Goal: Task Accomplishment & Management: Manage account settings

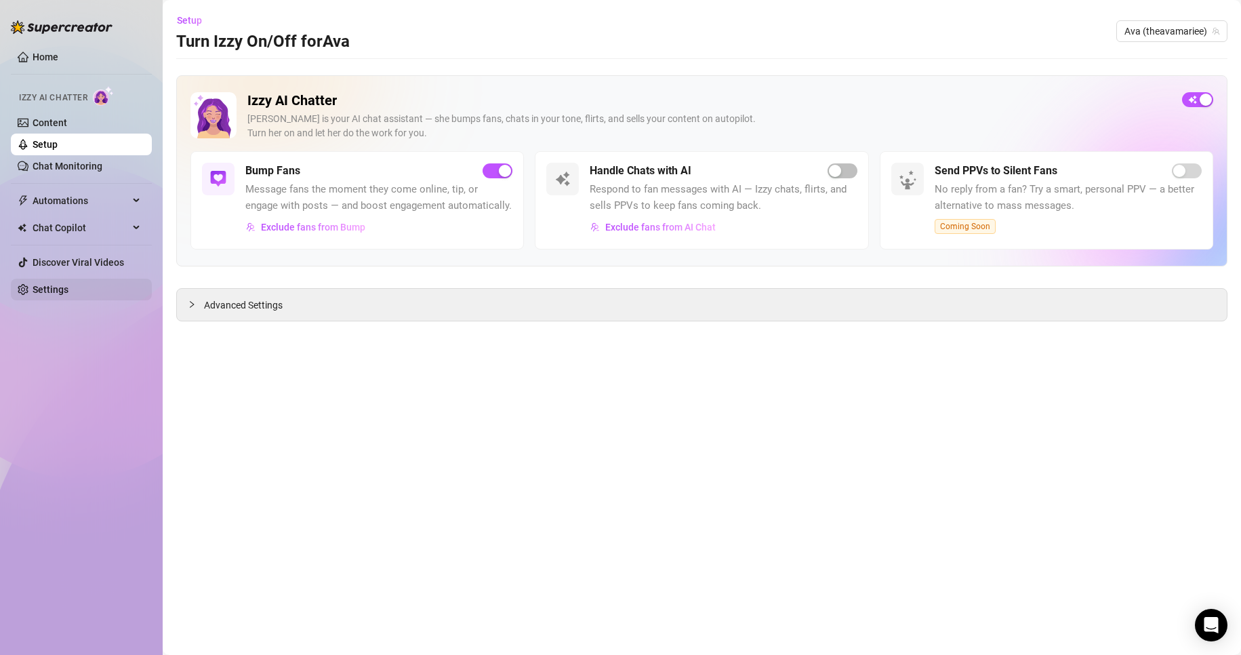
click at [40, 287] on link "Settings" at bounding box center [51, 289] width 36 height 11
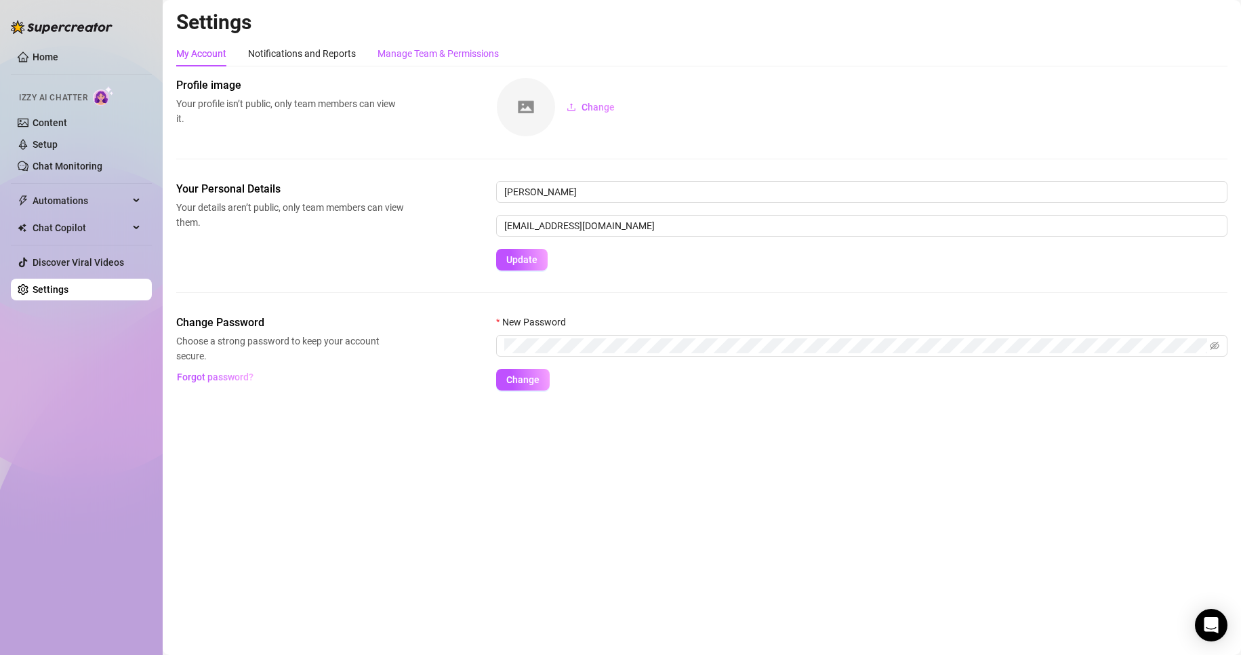
click at [419, 56] on div "Manage Team & Permissions" at bounding box center [437, 53] width 121 height 15
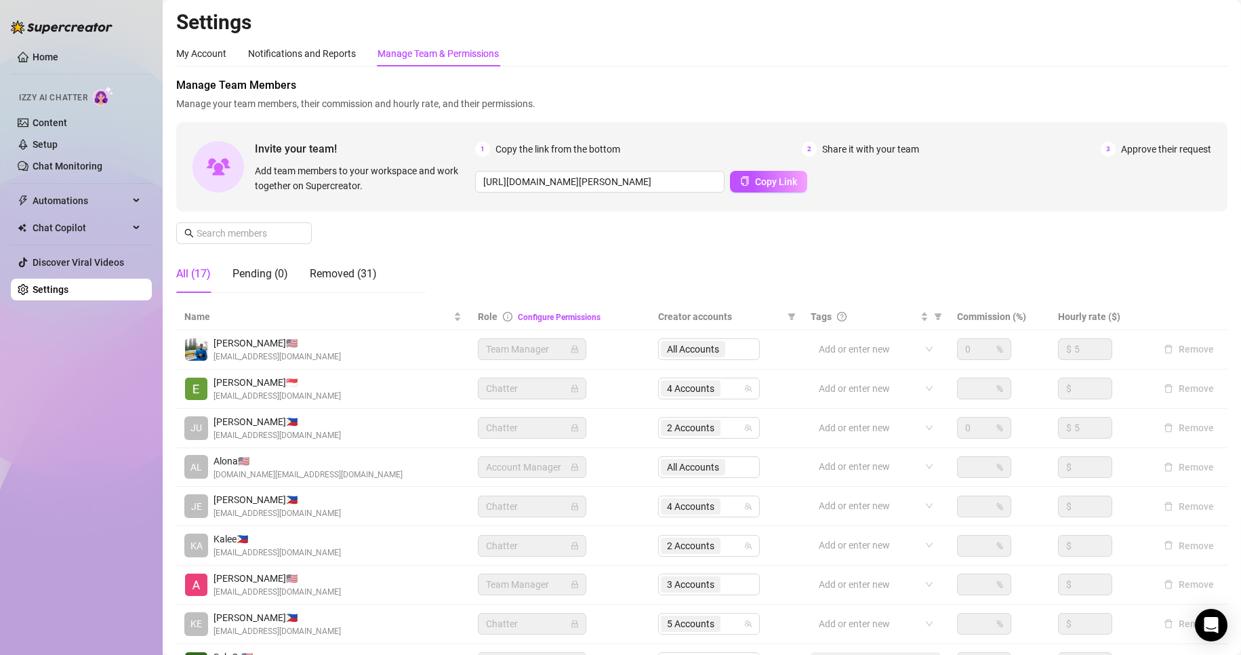
scroll to position [162, 0]
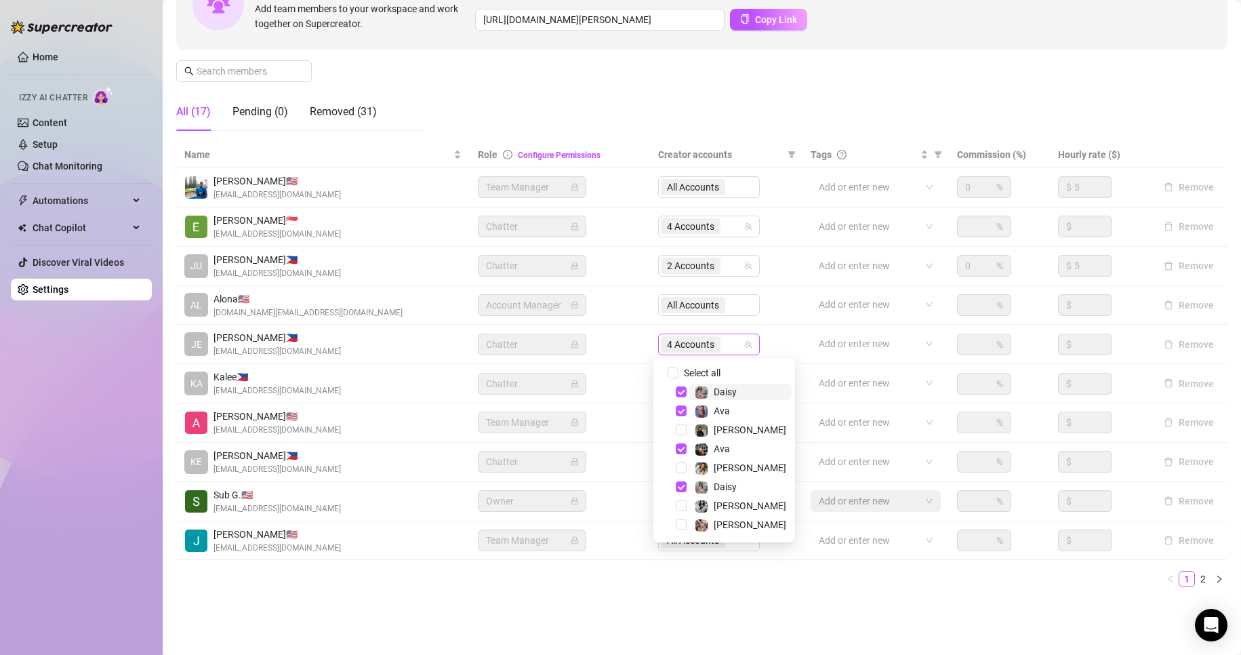
click at [695, 344] on span "4 Accounts" at bounding box center [690, 344] width 47 height 15
click at [682, 391] on span "Select tree node" at bounding box center [681, 391] width 11 height 11
click at [680, 406] on span "Select tree node" at bounding box center [681, 410] width 11 height 11
click at [679, 451] on span "Select tree node" at bounding box center [681, 448] width 11 height 11
click at [680, 429] on span "Select tree node" at bounding box center [681, 429] width 11 height 11
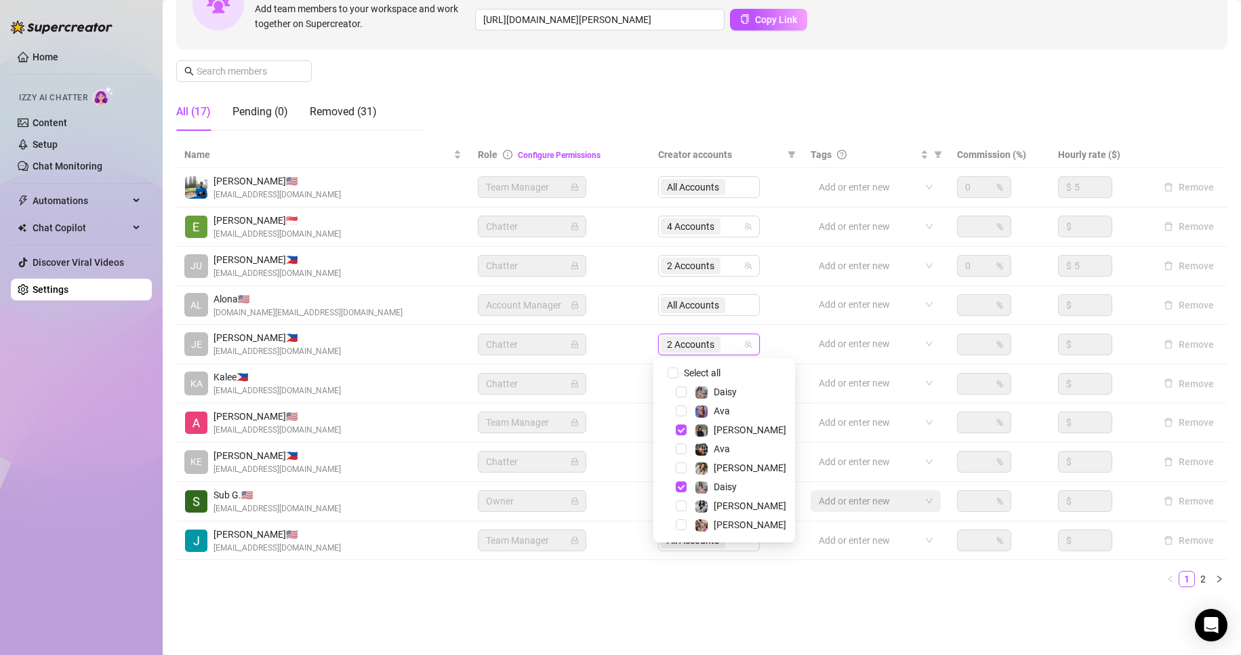
click at [681, 531] on div "[PERSON_NAME]" at bounding box center [724, 524] width 135 height 16
click at [680, 524] on span "Select tree node" at bounding box center [681, 524] width 11 height 11
click at [682, 489] on span "Select tree node" at bounding box center [681, 486] width 11 height 11
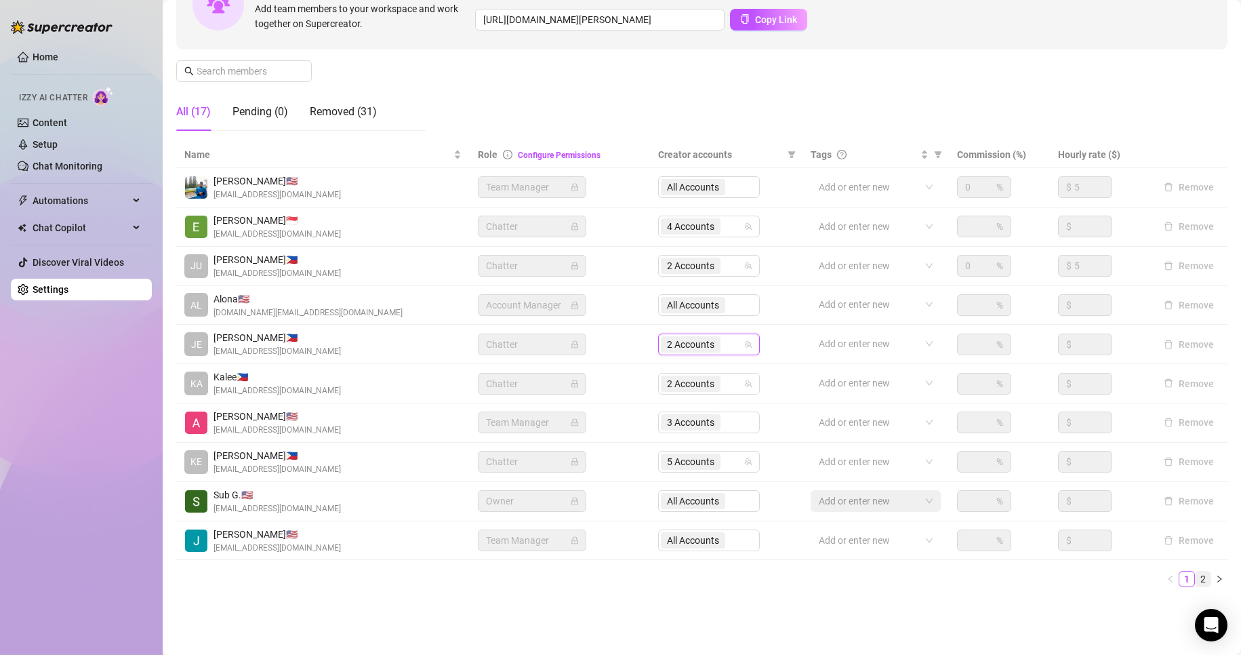
click at [1195, 578] on link "2" at bounding box center [1202, 578] width 15 height 15
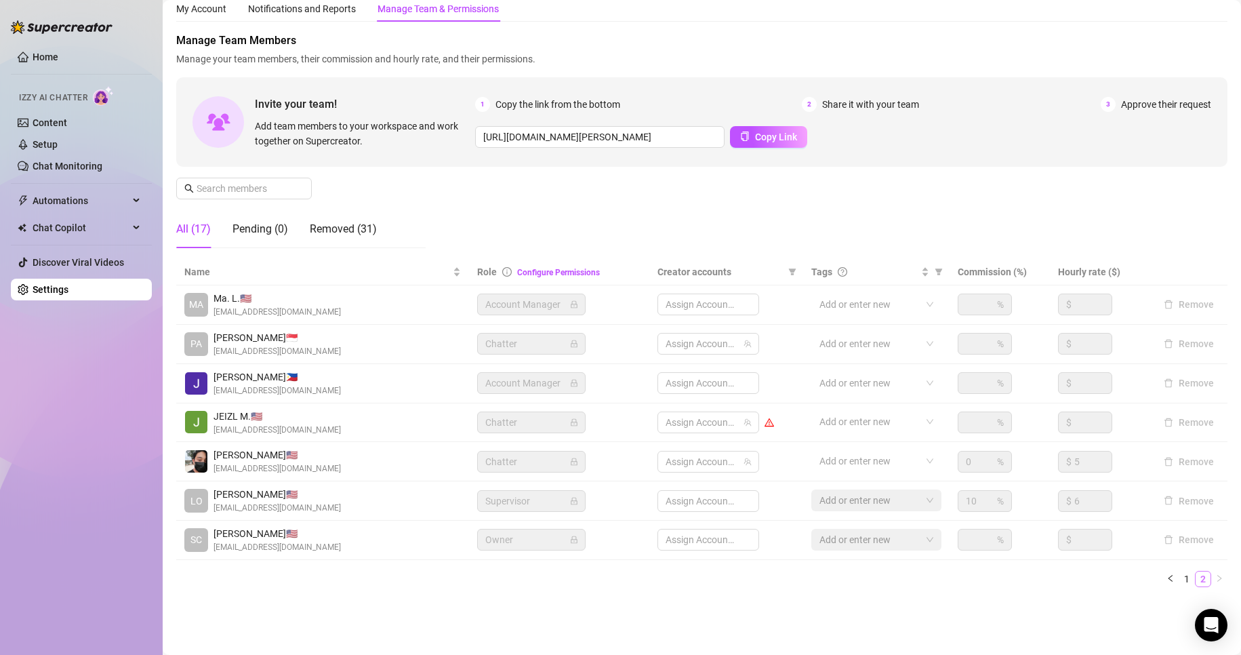
scroll to position [45, 0]
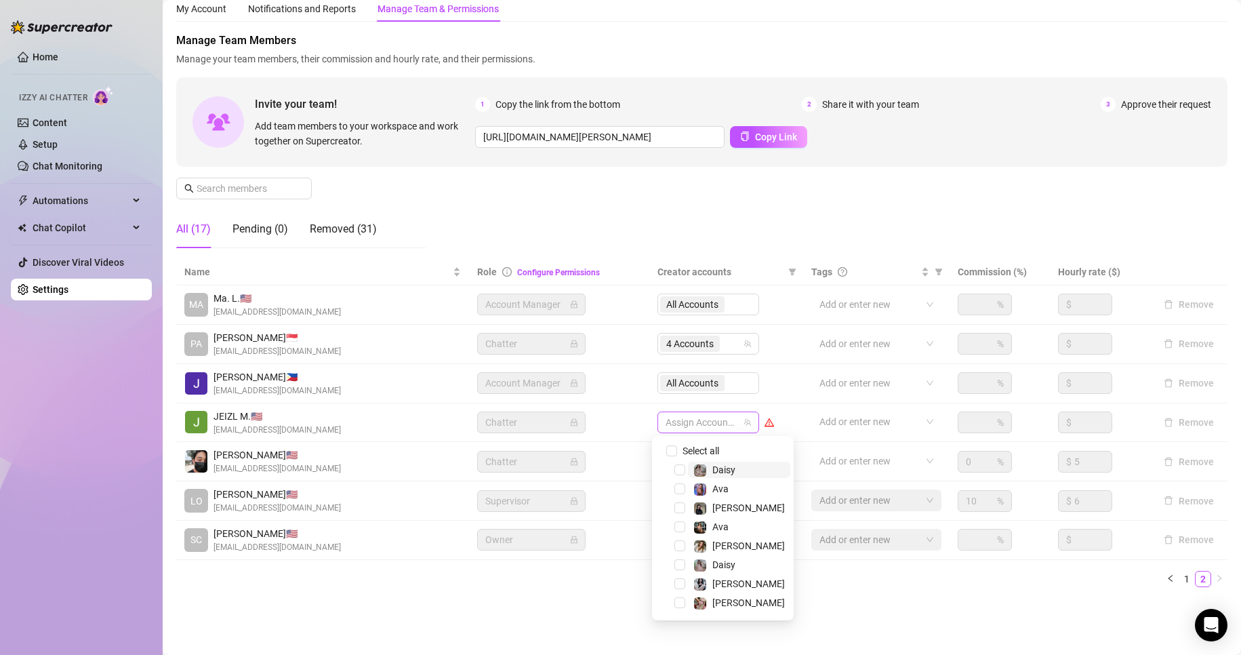
click at [686, 427] on div at bounding box center [701, 422] width 82 height 19
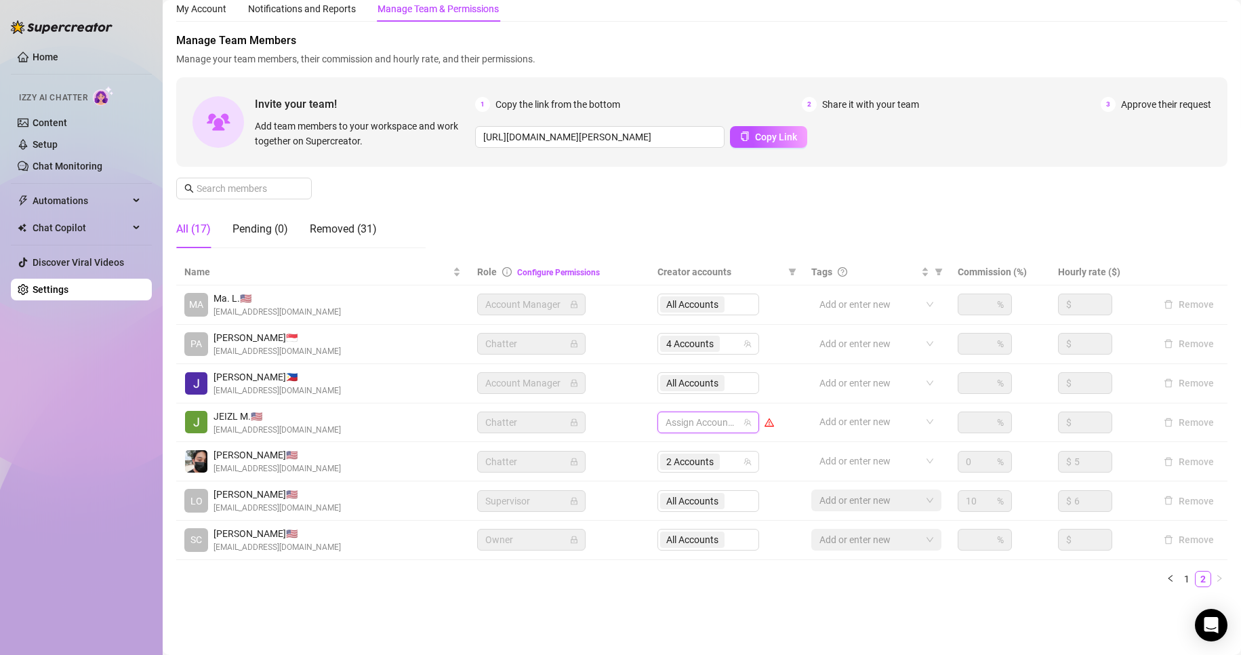
click at [676, 421] on div at bounding box center [701, 422] width 82 height 19
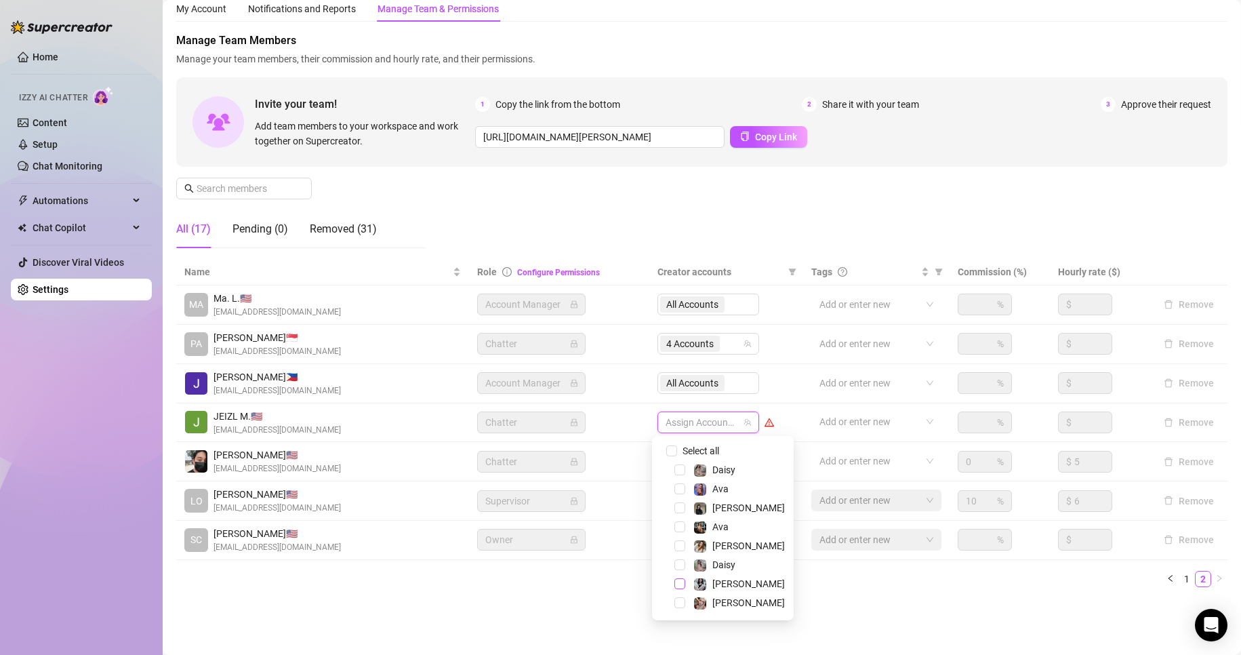
click at [678, 580] on span "Select tree node" at bounding box center [679, 583] width 11 height 11
click at [836, 589] on div "Name Role Configure Permissions Creator accounts Tags Commission (%) Hourly rat…" at bounding box center [701, 428] width 1051 height 339
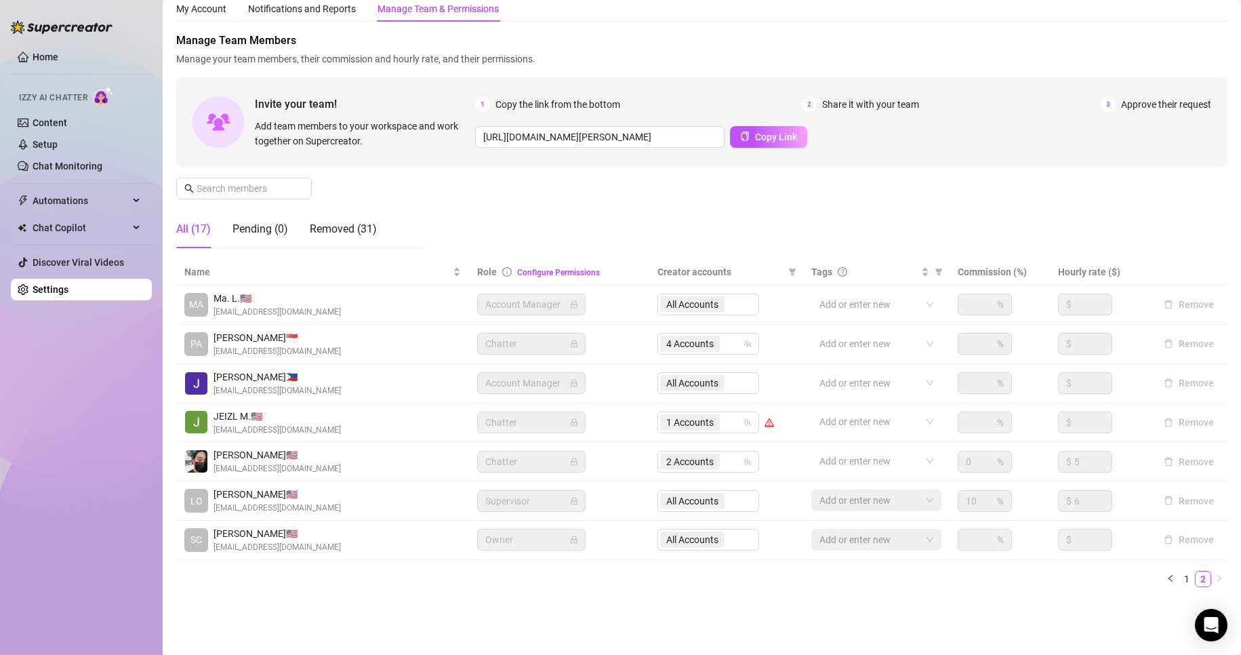
click at [695, 190] on div "Manage Team Members Manage your team members, their commission and hourly rate,…" at bounding box center [701, 146] width 1051 height 226
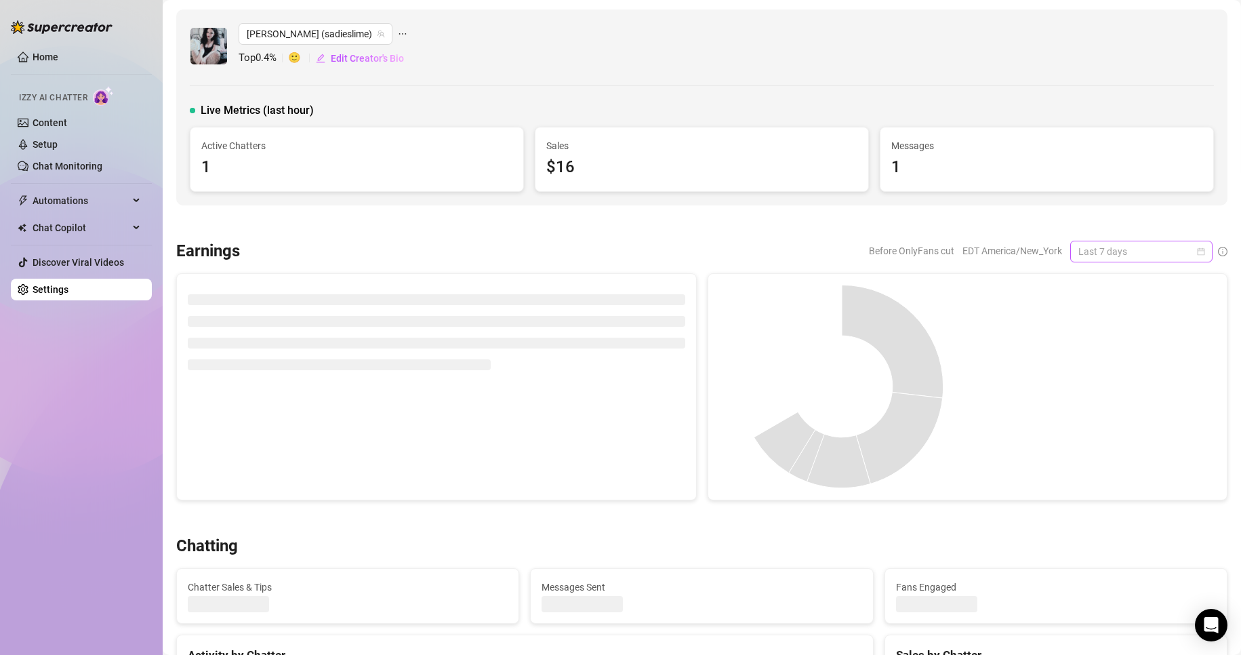
click at [1095, 251] on span "Last 7 days" at bounding box center [1141, 251] width 126 height 20
click at [1094, 367] on div "Custom date" at bounding box center [1129, 365] width 121 height 15
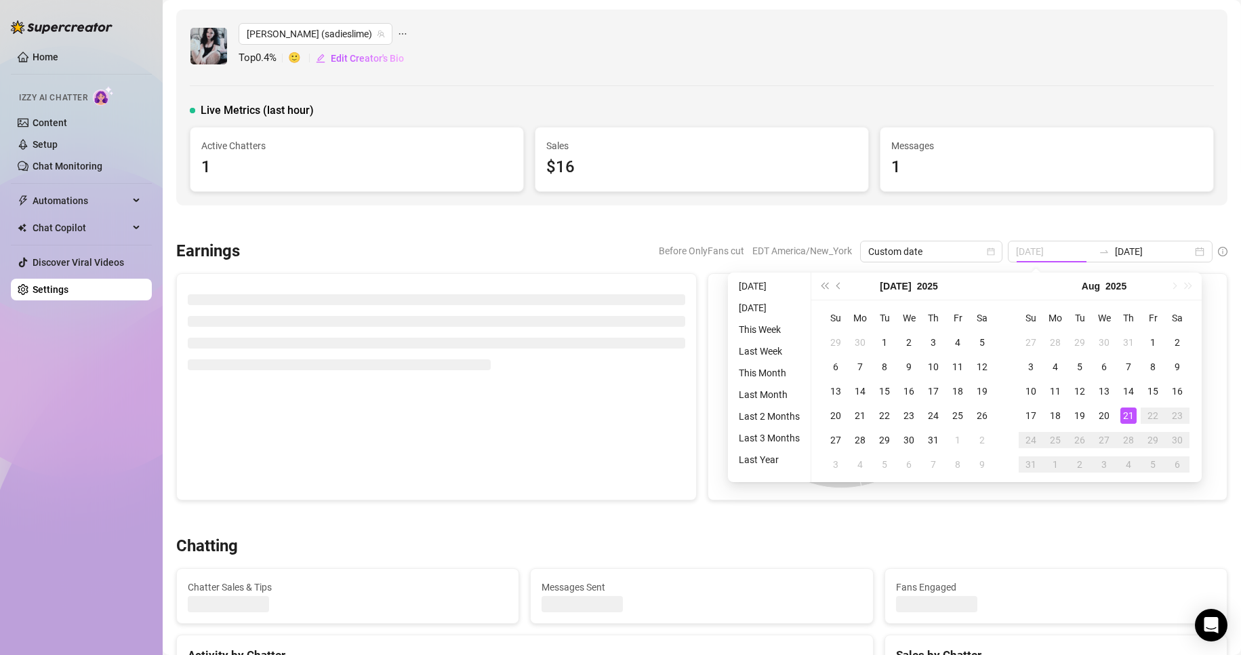
click at [1127, 416] on div "21" at bounding box center [1128, 415] width 16 height 16
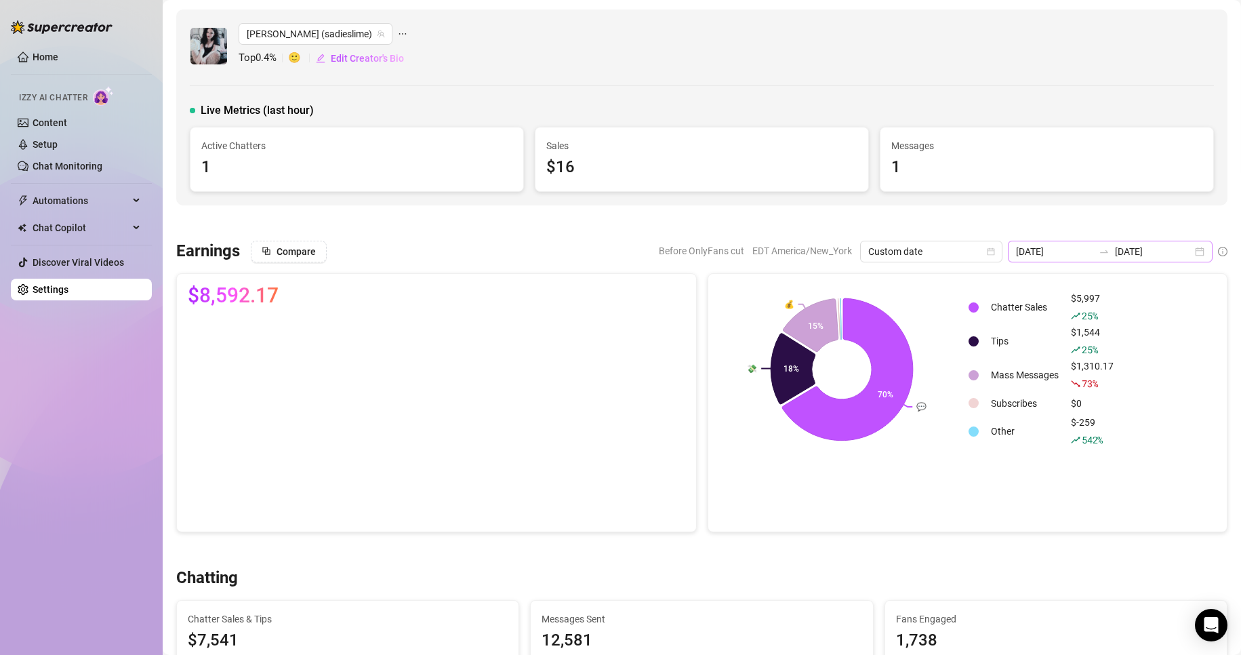
click at [1186, 253] on div "2025-08-14 2025-08-21" at bounding box center [1110, 252] width 205 height 22
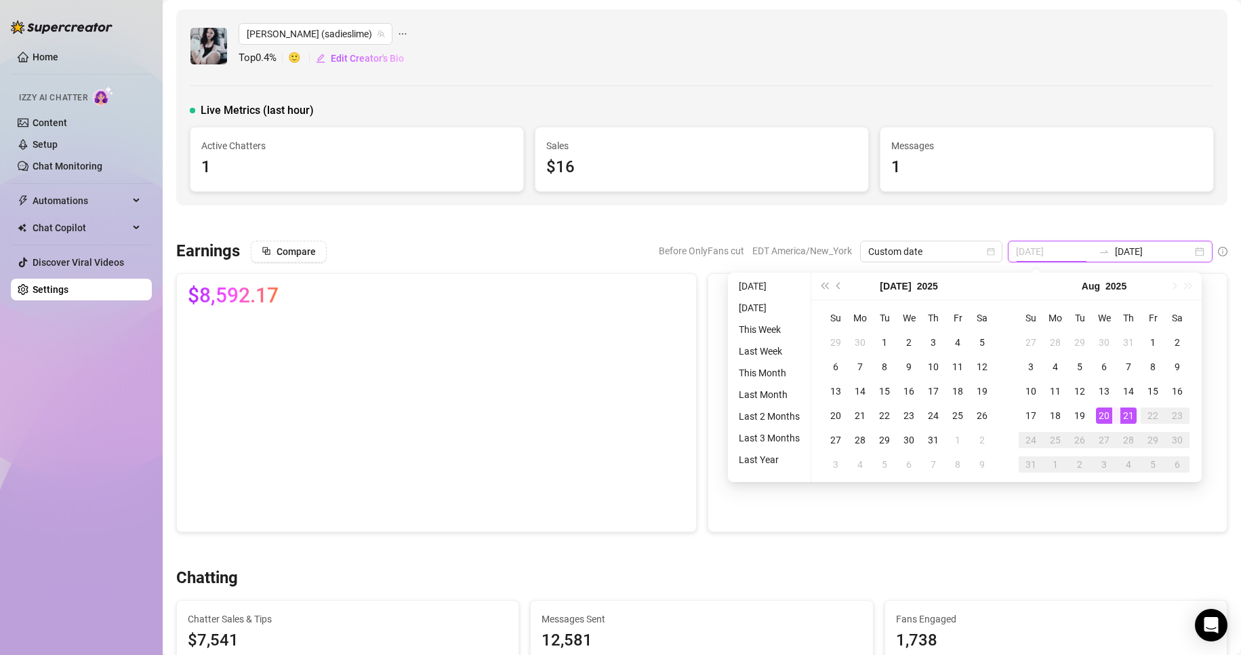
type input "2025-08-21"
click at [1123, 415] on div "21" at bounding box center [1128, 415] width 16 height 16
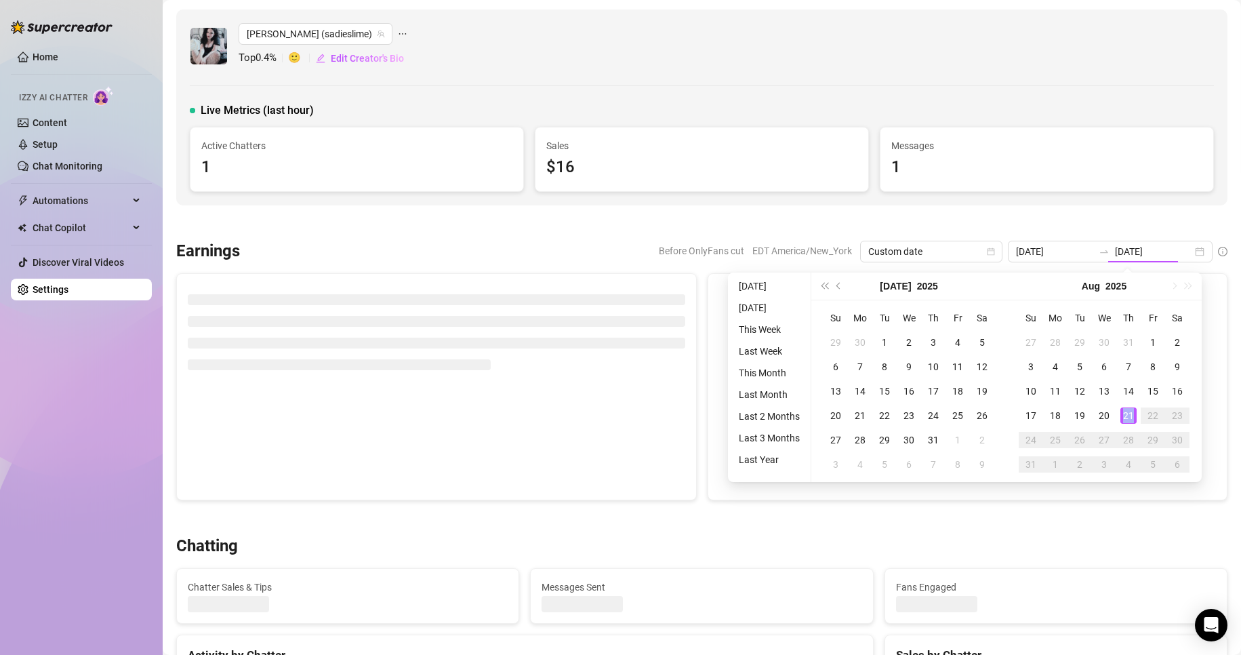
type input "2025-08-21"
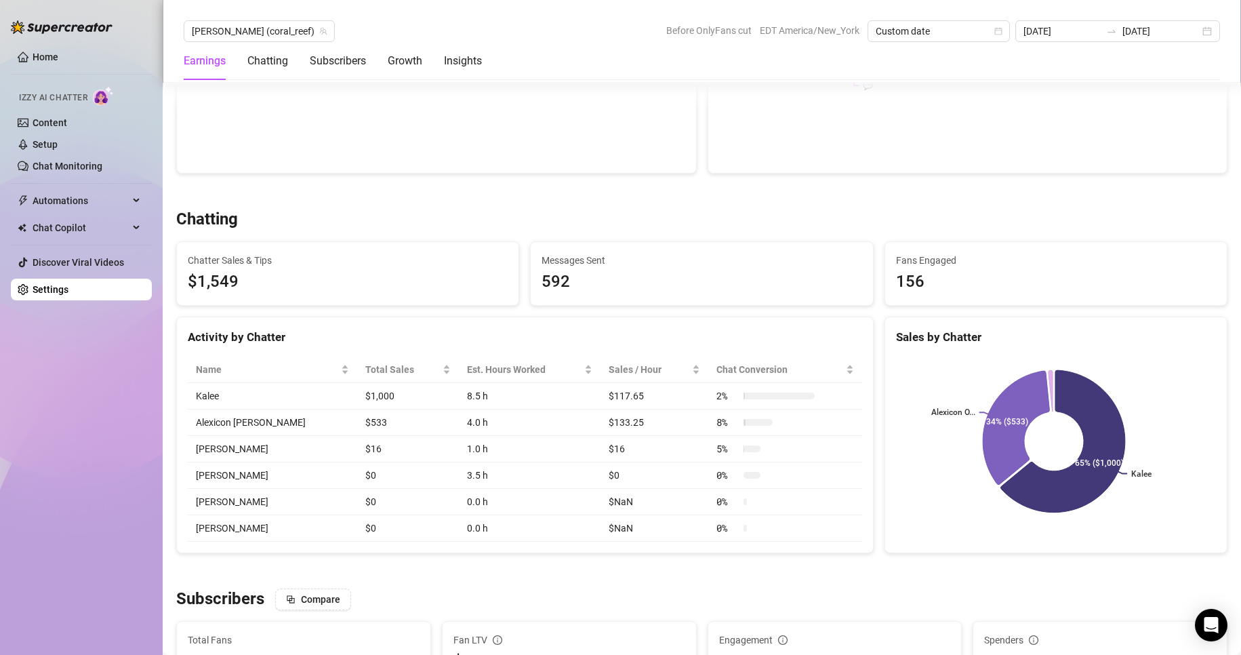
scroll to position [411, 0]
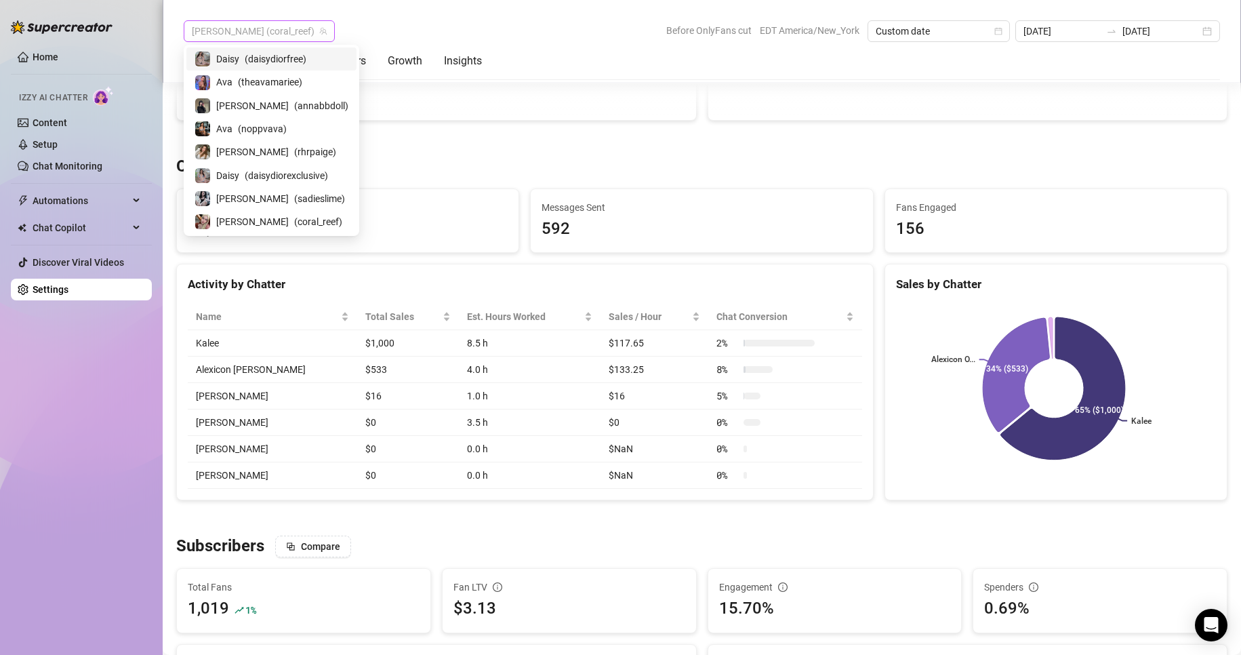
click at [235, 33] on span "Anna (coral_reef)" at bounding box center [259, 31] width 135 height 20
click at [294, 198] on span "( sadieslime )" at bounding box center [319, 198] width 51 height 15
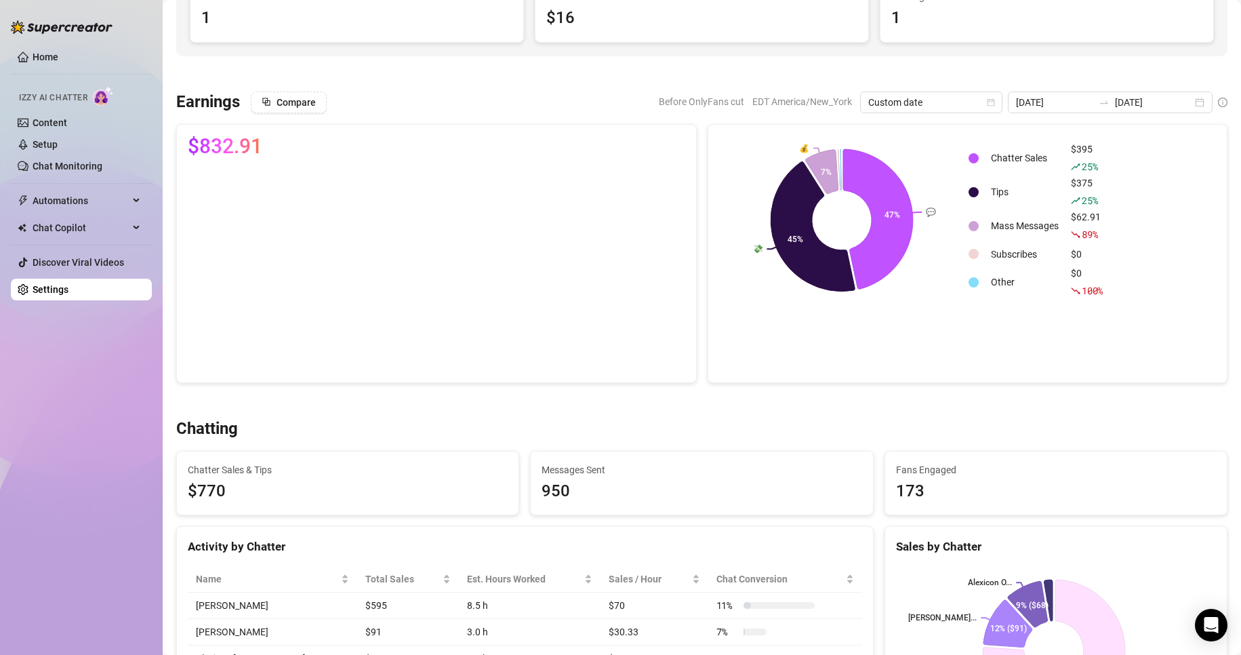
scroll to position [148, 0]
